Goal: Use online tool/utility: Use online tool/utility

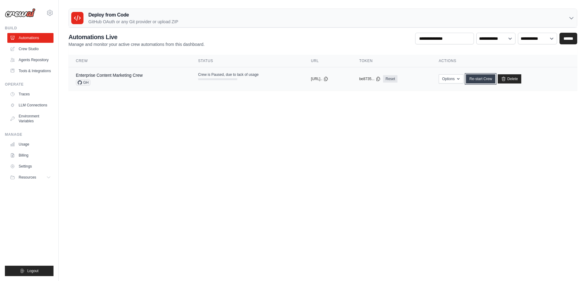
click at [491, 79] on link "Re-start Crew" at bounding box center [480, 78] width 29 height 9
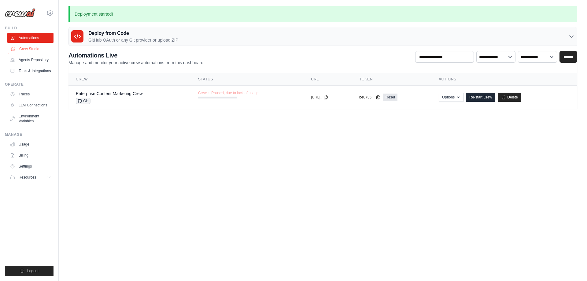
click at [27, 50] on link "Crew Studio" at bounding box center [31, 49] width 46 height 10
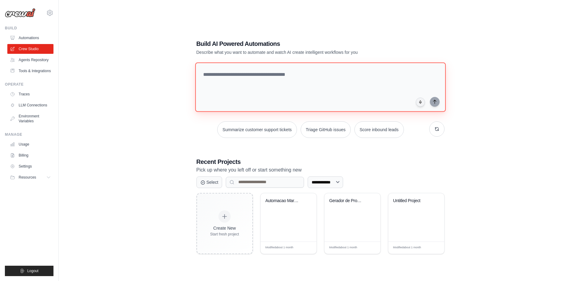
click at [302, 86] on textarea at bounding box center [320, 87] width 251 height 50
